Goal: Task Accomplishment & Management: Use online tool/utility

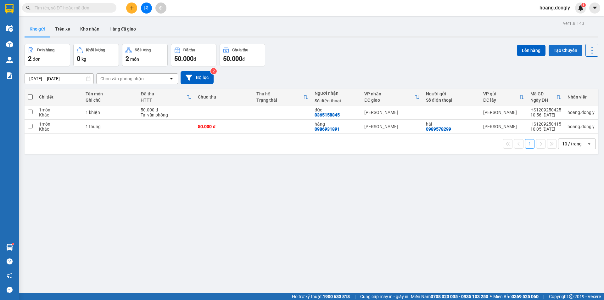
click at [555, 47] on button "Tạo Chuyến" at bounding box center [566, 50] width 34 height 11
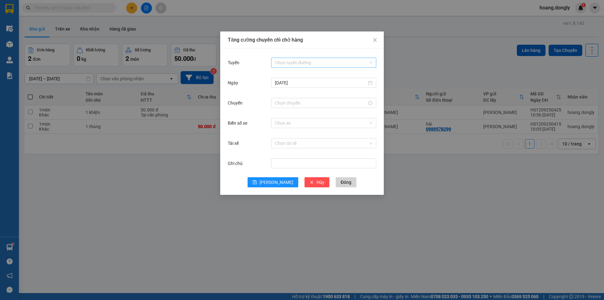
click at [374, 61] on div "Chọn tuyến đường" at bounding box center [323, 63] width 105 height 10
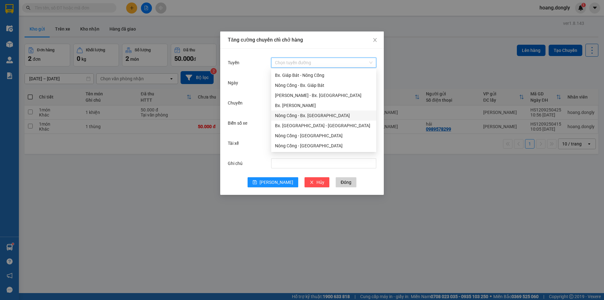
click at [321, 116] on div "Nông Cống - Bx. [GEOGRAPHIC_DATA]" at bounding box center [324, 115] width 98 height 7
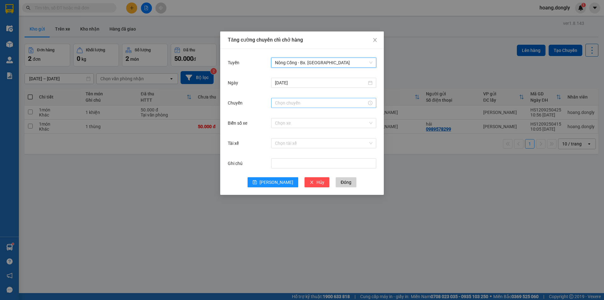
click at [291, 104] on input "Chuyến" at bounding box center [321, 102] width 92 height 7
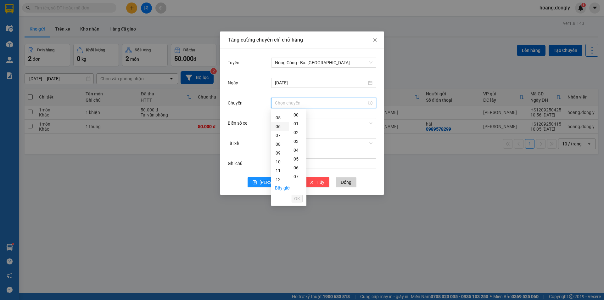
scroll to position [94, 0]
click at [278, 128] on div "12" at bounding box center [280, 126] width 18 height 9
click at [296, 141] on div "10" at bounding box center [297, 140] width 17 height 9
type input "12:10"
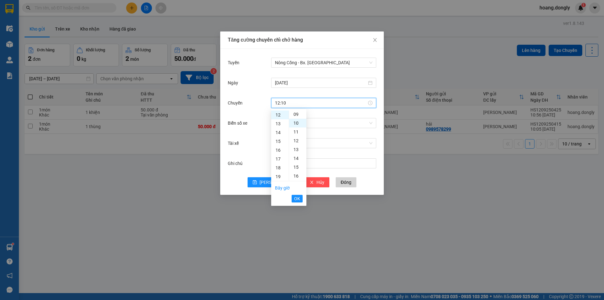
scroll to position [88, 0]
click at [299, 199] on span "OK" at bounding box center [297, 198] width 6 height 7
click at [298, 122] on input "Biển số xe" at bounding box center [321, 122] width 93 height 9
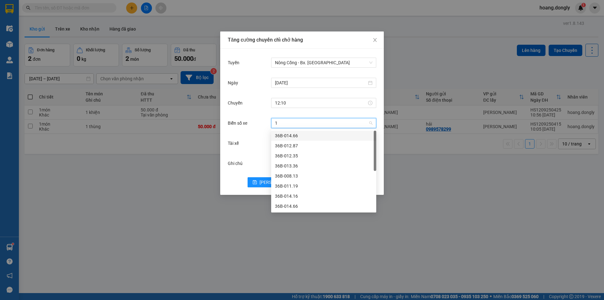
type input "13"
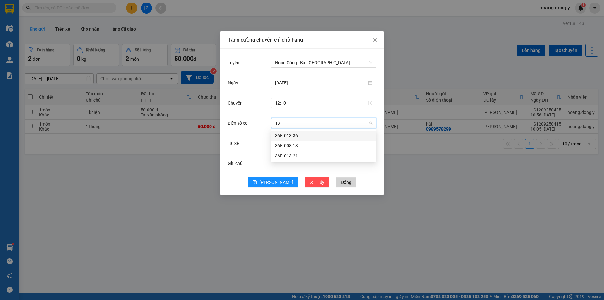
click at [294, 135] on div "36B-013.36" at bounding box center [324, 135] width 98 height 7
click at [295, 142] on input "Tài xế" at bounding box center [321, 142] width 93 height 9
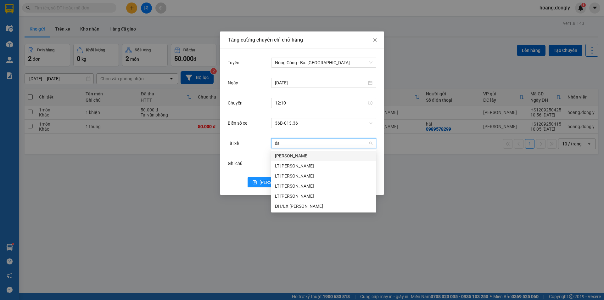
type input "đai"
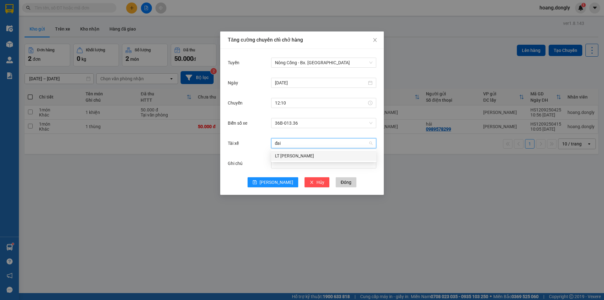
click at [299, 158] on div "LT [PERSON_NAME]" at bounding box center [324, 155] width 98 height 7
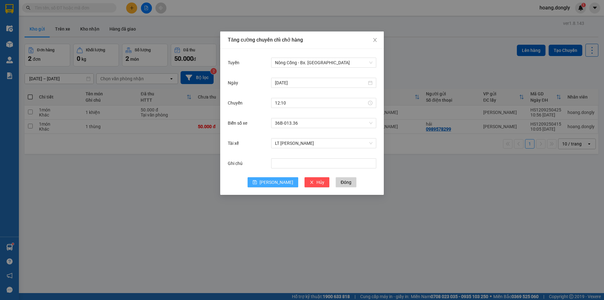
click at [273, 181] on span "[PERSON_NAME]" at bounding box center [277, 182] width 34 height 7
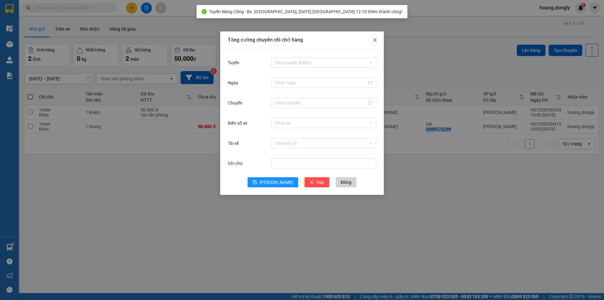
click at [378, 42] on span "Close" at bounding box center [375, 40] width 18 height 18
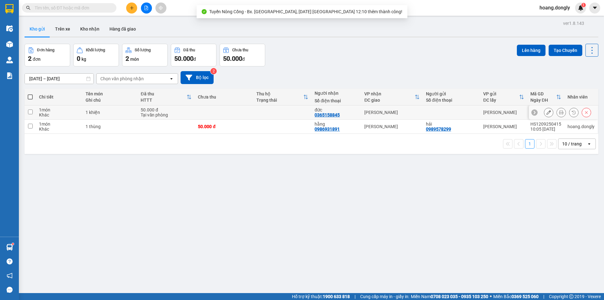
click at [158, 110] on div "50.000 đ" at bounding box center [166, 109] width 51 height 5
checkbox input "true"
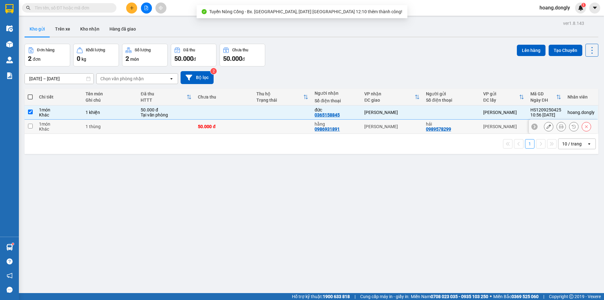
drag, startPoint x: 167, startPoint y: 125, endPoint x: 170, endPoint y: 127, distance: 3.8
click at [167, 126] on td at bounding box center [166, 127] width 57 height 14
checkbox input "true"
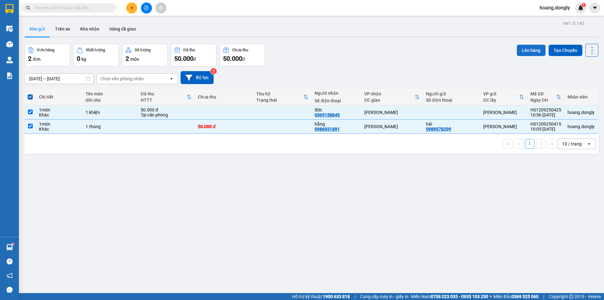
click at [528, 53] on button "Lên hàng" at bounding box center [531, 50] width 29 height 11
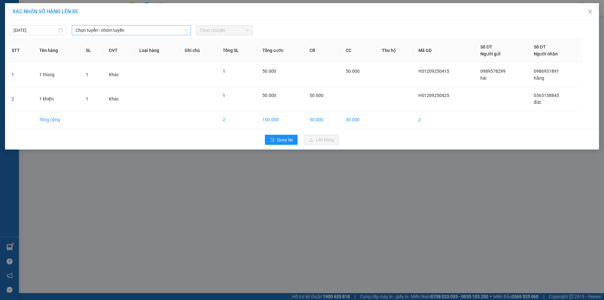
click at [121, 31] on span "Chọn tuyến - nhóm tuyến" at bounding box center [132, 29] width 112 height 9
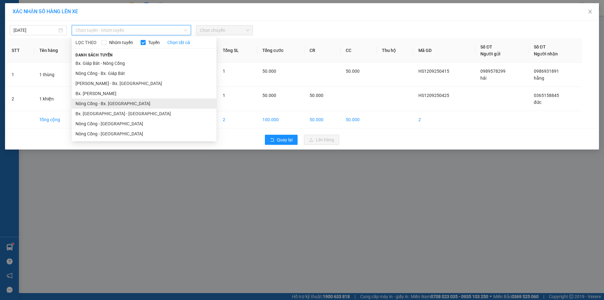
click at [120, 103] on li "Nông Cống - Bx. [GEOGRAPHIC_DATA]" at bounding box center [144, 103] width 145 height 10
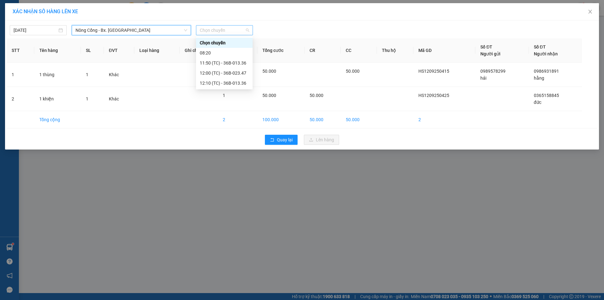
click at [221, 28] on span "Chọn chuyến" at bounding box center [224, 29] width 49 height 9
click at [223, 83] on div "12:10 (TC) - 36B-013.36" at bounding box center [224, 83] width 49 height 7
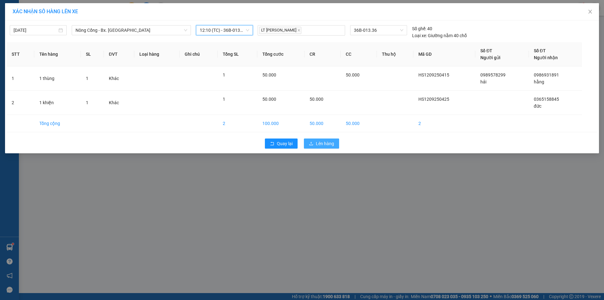
click at [321, 144] on span "Lên hàng" at bounding box center [325, 143] width 18 height 7
